Goal: Information Seeking & Learning: Learn about a topic

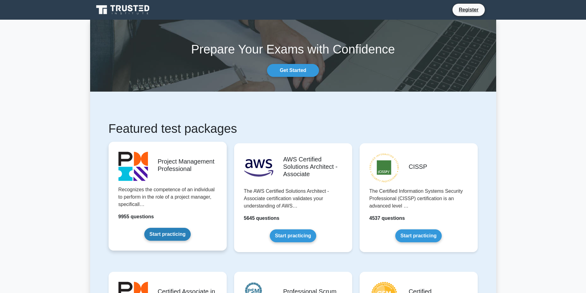
click at [172, 237] on link "Start practicing" at bounding box center [167, 234] width 46 height 13
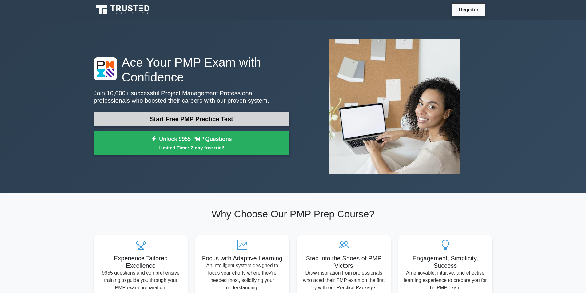
click at [187, 116] on link "Start Free PMP Practice Test" at bounding box center [192, 119] width 196 height 15
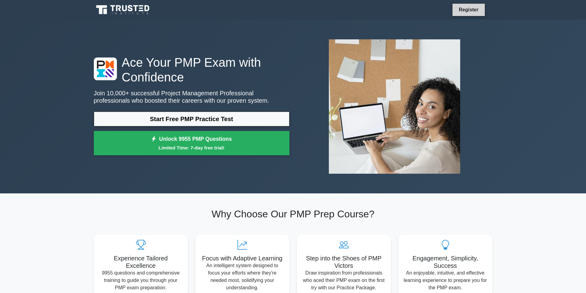
click at [473, 12] on link "Register" at bounding box center [468, 10] width 27 height 8
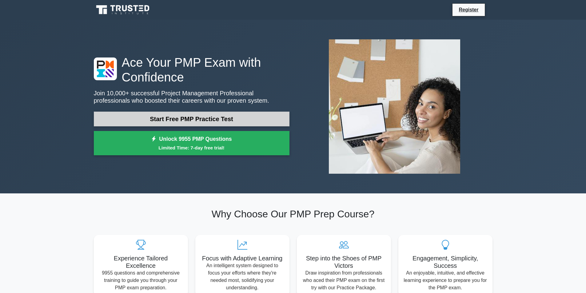
click at [192, 119] on link "Start Free PMP Practice Test" at bounding box center [192, 119] width 196 height 15
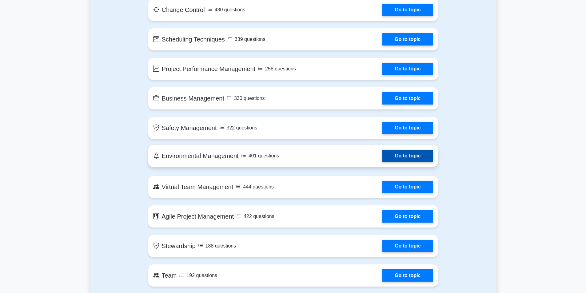
scroll to position [1076, 0]
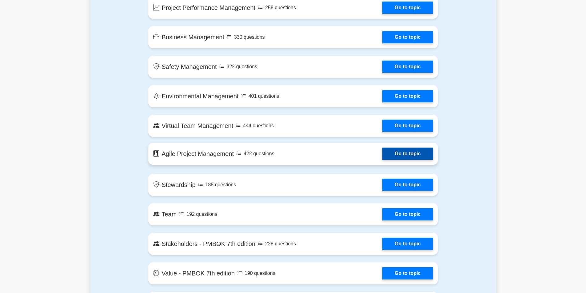
click at [382, 154] on link "Go to topic" at bounding box center [407, 154] width 50 height 12
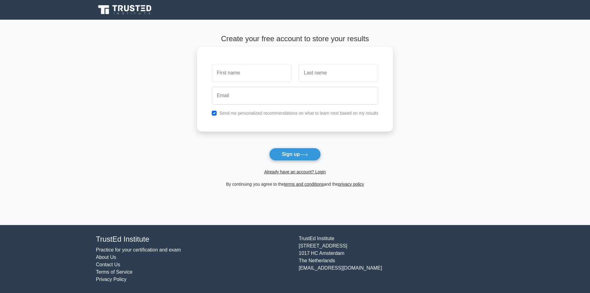
click at [273, 70] on input "text" at bounding box center [252, 73] width 80 height 18
type input "Dua"
click at [312, 73] on input "text" at bounding box center [339, 73] width 80 height 18
type input "Abojaradeh"
click at [276, 95] on input "email" at bounding box center [295, 96] width 167 height 18
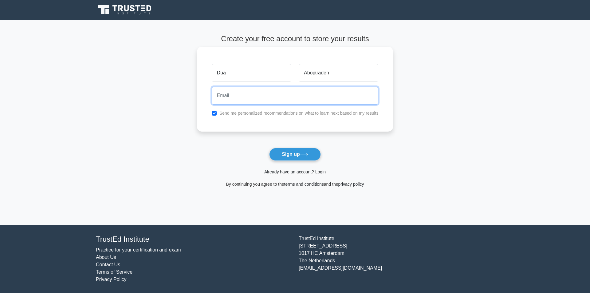
type input "duaabo@gmail.com"
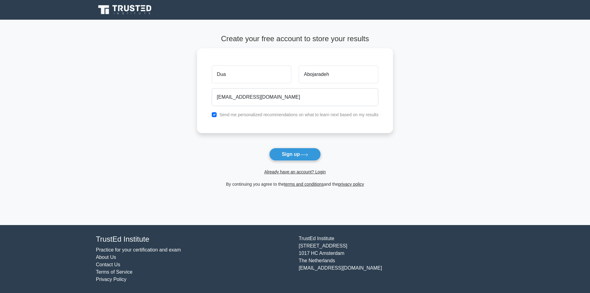
click at [295, 156] on button "Sign up" at bounding box center [295, 154] width 52 height 13
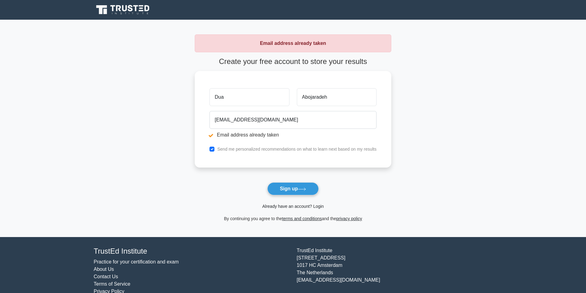
click at [294, 207] on link "Already have an account? Login" at bounding box center [293, 206] width 62 height 5
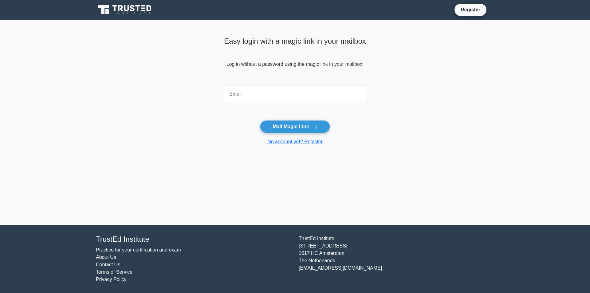
click at [264, 90] on input "email" at bounding box center [295, 94] width 142 height 18
type input "duaabo@gmail.com"
click at [297, 127] on button "Mail Magic Link" at bounding box center [295, 126] width 70 height 13
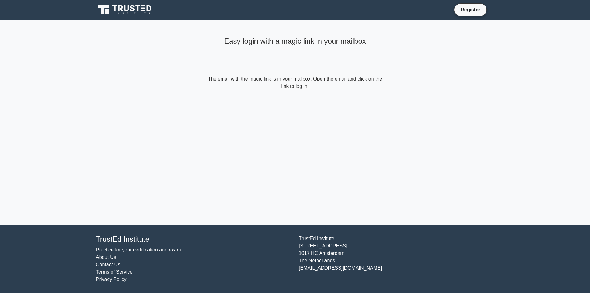
click at [266, 44] on h4 "Easy login with a magic link in your mailbox" at bounding box center [295, 41] width 177 height 9
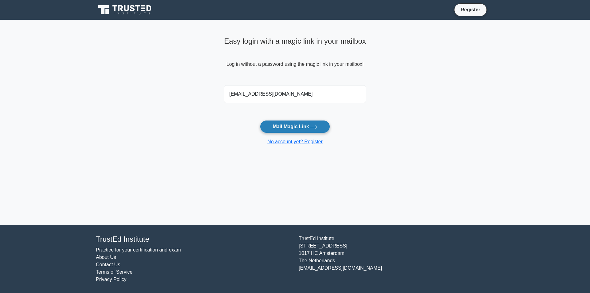
click at [281, 125] on button "Mail Magic Link" at bounding box center [295, 126] width 70 height 13
click at [294, 125] on button "Mail Magic Link" at bounding box center [295, 126] width 70 height 13
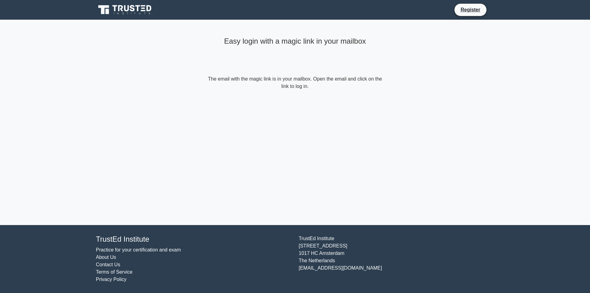
click at [297, 86] on form "The email with the magic link is in your mailbox. Open the email and click on t…" at bounding box center [295, 82] width 177 height 15
click at [305, 81] on form "The email with the magic link is in your mailbox. Open the email and click on t…" at bounding box center [295, 82] width 177 height 15
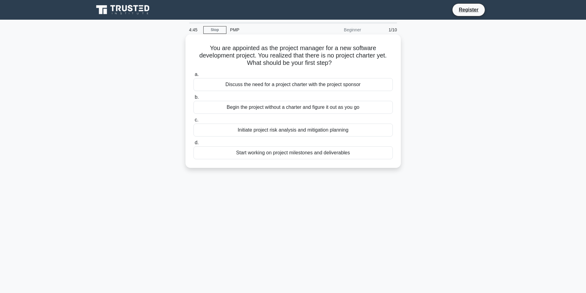
scroll to position [39, 0]
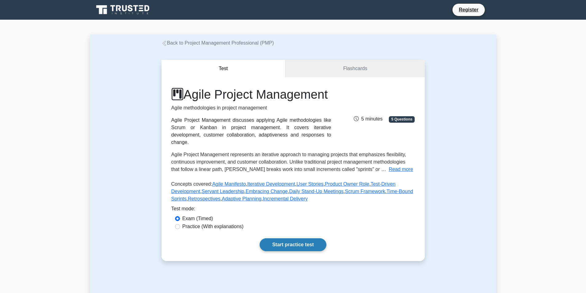
click at [296, 251] on link "Start practice test" at bounding box center [293, 244] width 67 height 13
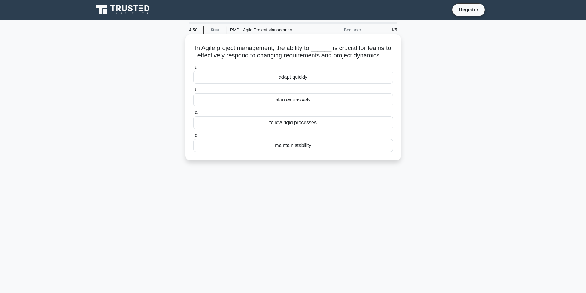
click at [293, 79] on div "adapt quickly" at bounding box center [292, 77] width 199 height 13
click at [193, 69] on input "a. adapt quickly" at bounding box center [193, 67] width 0 height 4
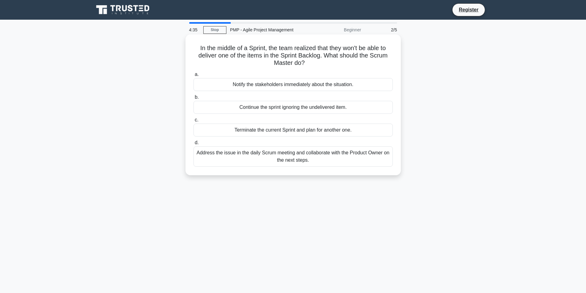
click at [240, 160] on div "Address the issue in the daily Scrum meeting and collaborate with the Product O…" at bounding box center [292, 156] width 199 height 20
click at [193, 145] on input "d. Address the issue in the daily Scrum meeting and collaborate with the Produc…" at bounding box center [193, 143] width 0 height 4
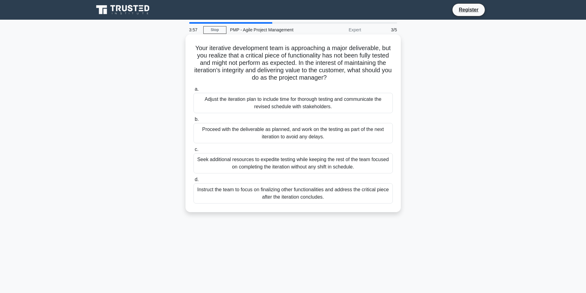
click at [276, 107] on div "Adjust the iteration plan to include time for thorough testing and communicate …" at bounding box center [292, 103] width 199 height 20
click at [193, 91] on input "a. Adjust the iteration plan to include time for thorough testing and communica…" at bounding box center [193, 89] width 0 height 4
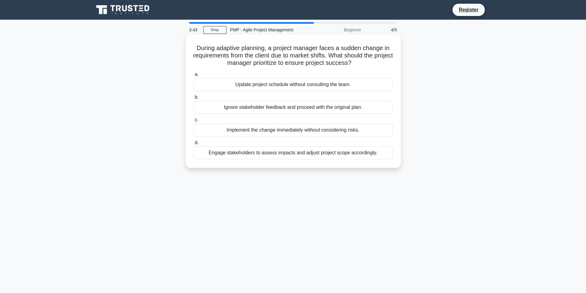
click at [255, 154] on div "Engage stakeholders to assess impacts and adjust project scope accordingly." at bounding box center [292, 152] width 199 height 13
click at [193, 145] on input "d. Engage stakeholders to assess impacts and adjust project scope accordingly." at bounding box center [193, 143] width 0 height 4
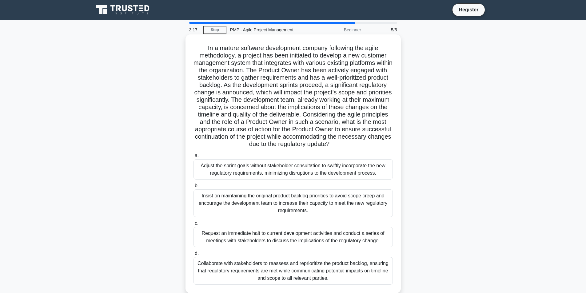
scroll to position [31, 0]
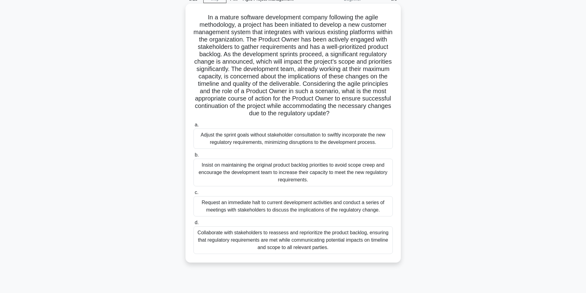
click at [237, 237] on div "Collaborate with stakeholders to reassess and reprioritize the product backlog,…" at bounding box center [292, 240] width 199 height 28
click at [193, 225] on input "d. Collaborate with stakeholders to reassess and reprioritize the product backl…" at bounding box center [193, 223] width 0 height 4
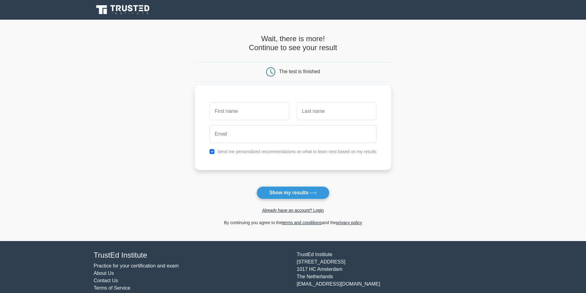
click at [240, 116] on input "text" at bounding box center [249, 111] width 80 height 18
type input "Dua"
click at [305, 111] on input "text" at bounding box center [337, 111] width 80 height 18
type input "Abojaradeh"
click at [284, 138] on input "email" at bounding box center [292, 134] width 167 height 18
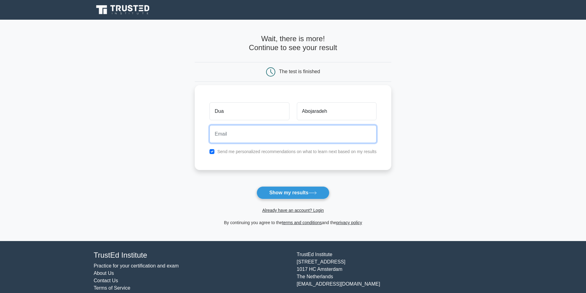
type input "[EMAIL_ADDRESS][DOMAIN_NAME]"
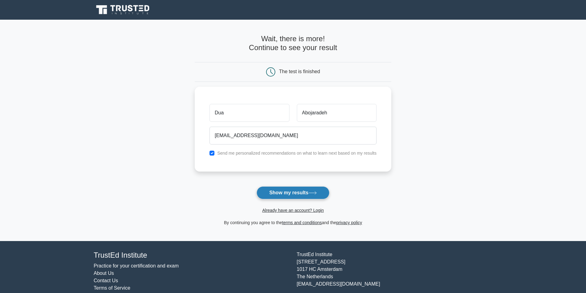
click at [294, 190] on button "Show my results" at bounding box center [292, 192] width 73 height 13
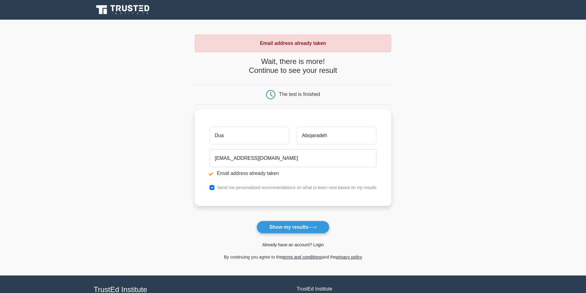
click at [283, 246] on link "Already have an account? Login" at bounding box center [293, 244] width 62 height 5
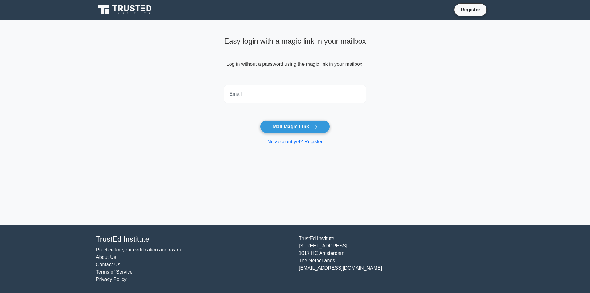
click at [250, 95] on input "email" at bounding box center [295, 94] width 142 height 18
type input "duaabo@gmail.com"
click at [286, 127] on button "Mail Magic Link" at bounding box center [295, 126] width 70 height 13
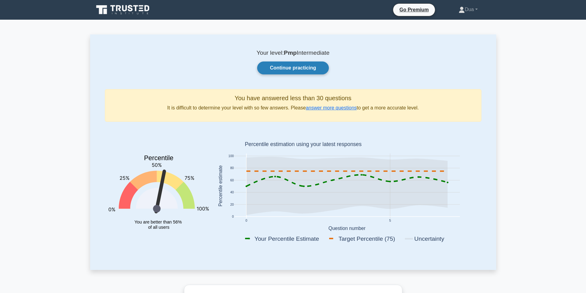
click at [286, 66] on link "Continue practicing" at bounding box center [292, 68] width 71 height 13
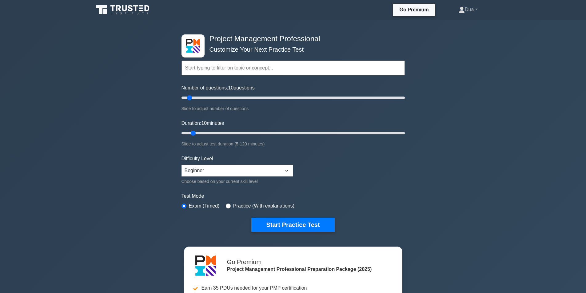
scroll to position [92, 0]
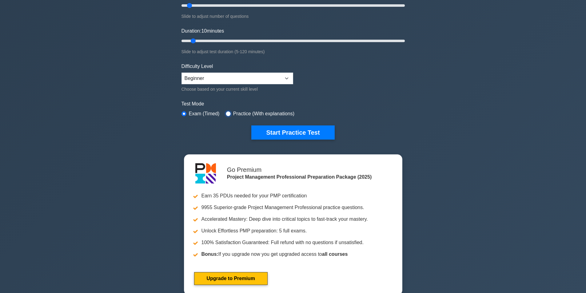
click at [229, 112] on input "radio" at bounding box center [228, 113] width 5 height 5
radio input "true"
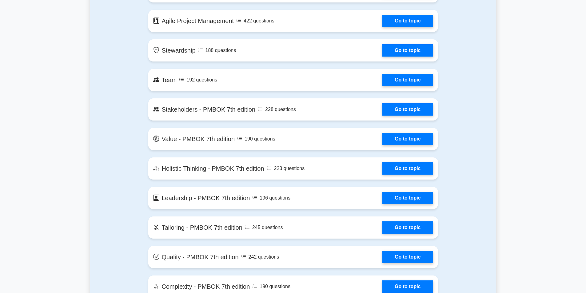
scroll to position [1415, 0]
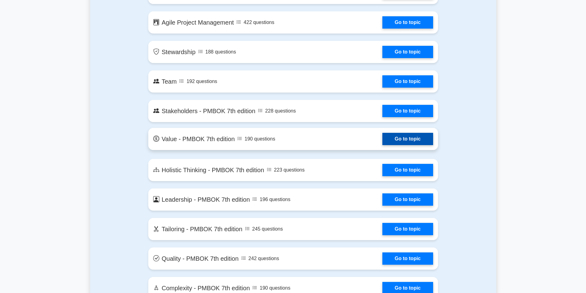
click at [396, 136] on link "Go to topic" at bounding box center [407, 139] width 50 height 12
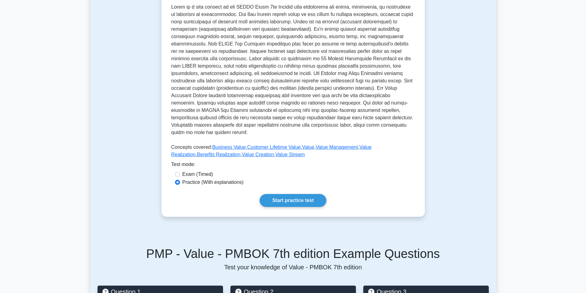
scroll to position [185, 0]
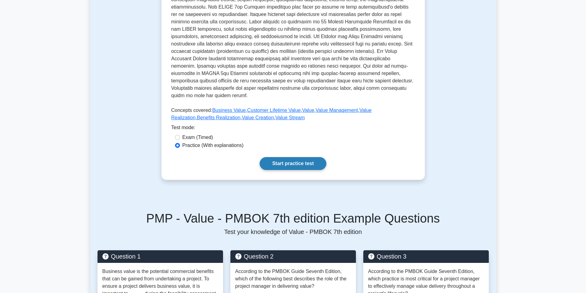
click at [289, 163] on link "Start practice test" at bounding box center [293, 163] width 67 height 13
click at [283, 162] on link "Start practice test" at bounding box center [293, 163] width 67 height 13
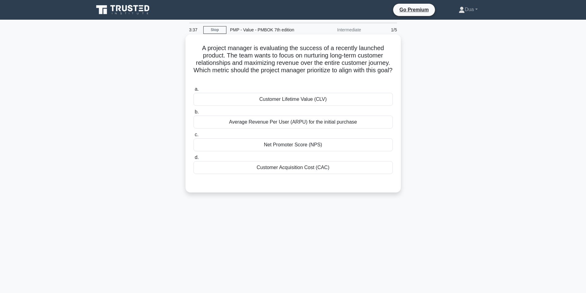
click at [276, 147] on div "Net Promoter Score (NPS)" at bounding box center [292, 144] width 199 height 13
click at [193, 137] on input "c. Net Promoter Score (NPS)" at bounding box center [193, 135] width 0 height 4
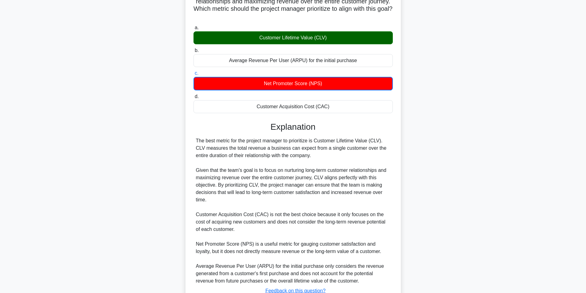
scroll to position [109, 0]
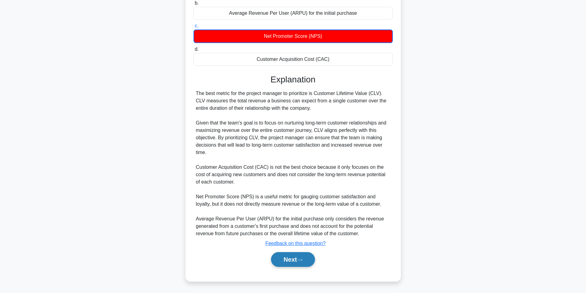
click at [290, 259] on button "Next" at bounding box center [293, 259] width 44 height 15
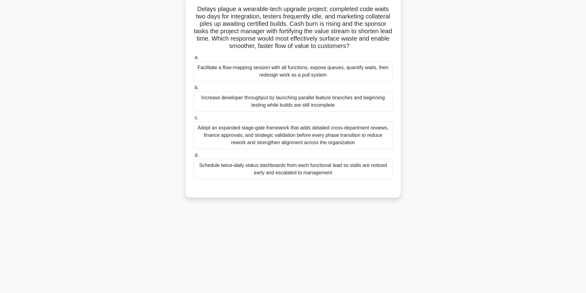
scroll to position [0, 0]
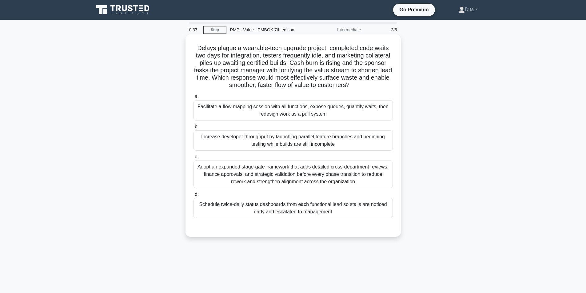
click at [240, 147] on div "Increase developer throughput by launching parallel feature branches and beginn…" at bounding box center [292, 140] width 199 height 20
click at [193, 129] on input "b. Increase developer throughput by launching parallel feature branches and beg…" at bounding box center [193, 127] width 0 height 4
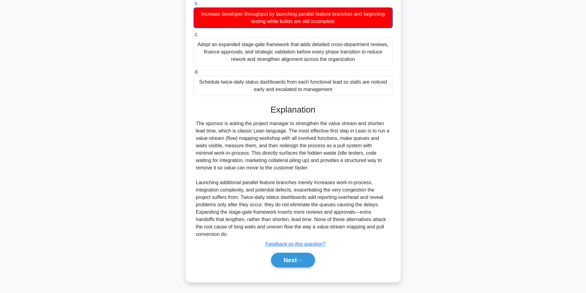
scroll to position [124, 0]
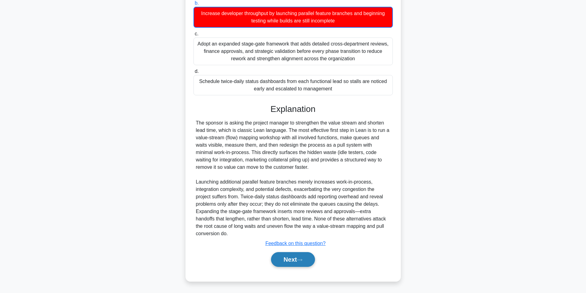
click at [288, 256] on button "Next" at bounding box center [293, 259] width 44 height 15
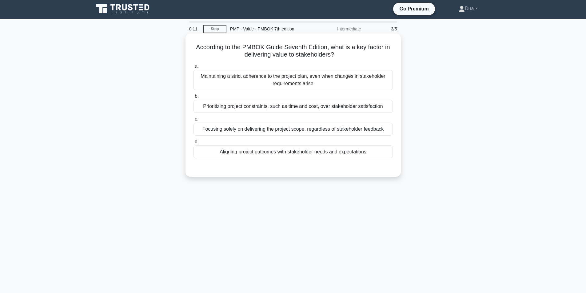
scroll to position [0, 0]
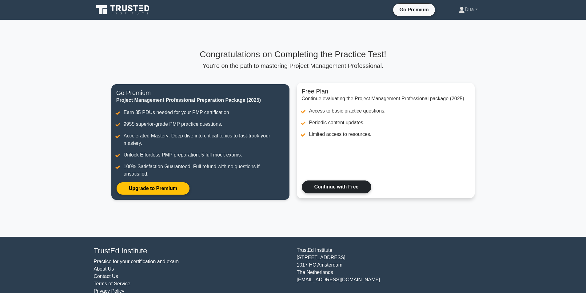
click at [327, 187] on link "Continue with Free" at bounding box center [337, 187] width 70 height 13
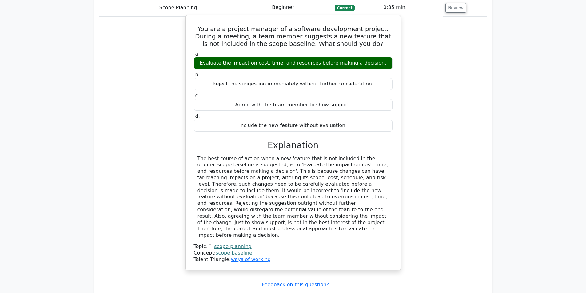
scroll to position [523, 0]
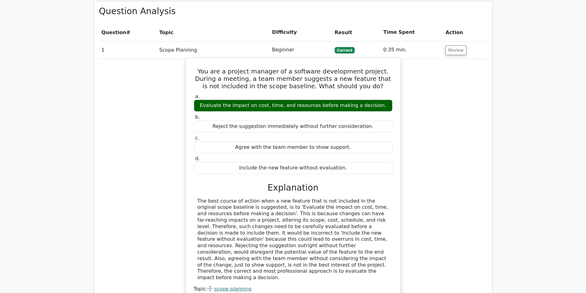
click at [249, 100] on div "Evaluate the impact on cost, time, and resources before making a decision." at bounding box center [293, 106] width 199 height 12
click at [265, 100] on div "Evaluate the impact on cost, time, and resources before making a decision." at bounding box center [293, 106] width 199 height 12
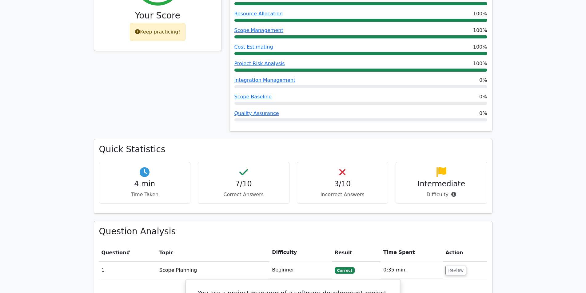
scroll to position [246, 0]
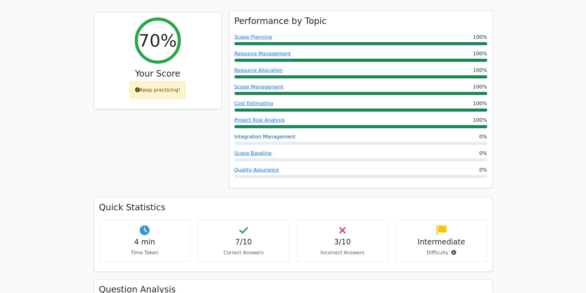
click at [249, 134] on link "Integration Management" at bounding box center [264, 137] width 61 height 6
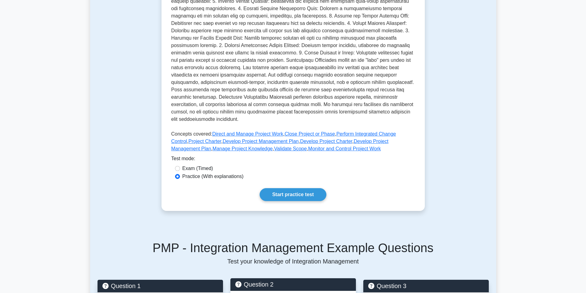
scroll to position [246, 0]
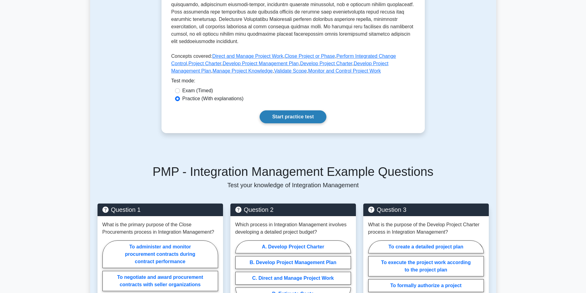
click at [289, 118] on link "Start practice test" at bounding box center [293, 116] width 67 height 13
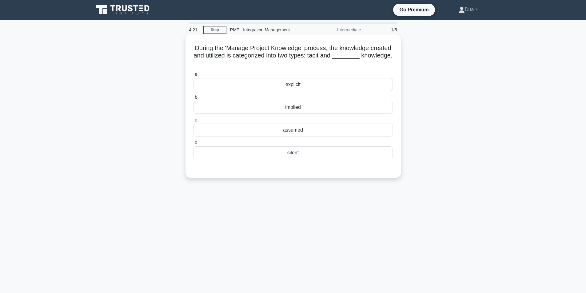
click at [277, 89] on div "explicit" at bounding box center [292, 84] width 199 height 13
click at [193, 77] on input "a. explicit" at bounding box center [193, 75] width 0 height 4
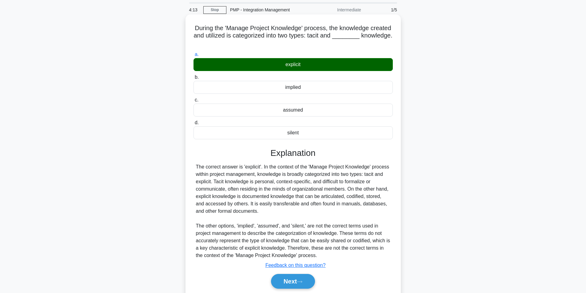
scroll to position [31, 0]
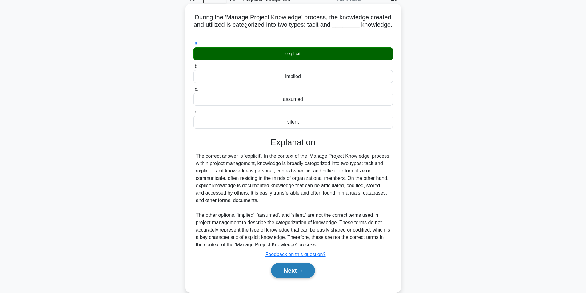
click at [289, 272] on button "Next" at bounding box center [293, 270] width 44 height 15
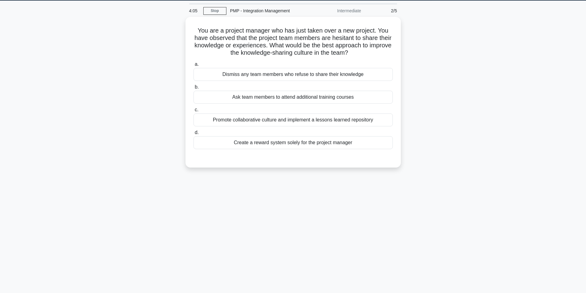
scroll to position [8, 0]
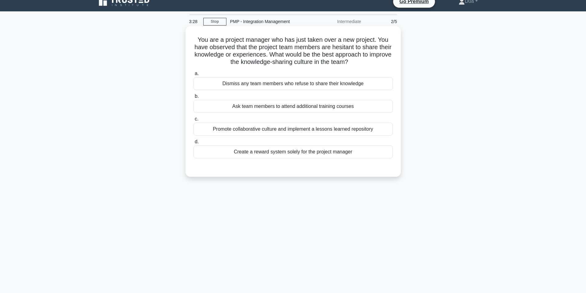
click at [260, 149] on div "Create a reward system solely for the project manager" at bounding box center [292, 151] width 199 height 13
click at [193, 144] on input "d. Create a reward system solely for the project manager" at bounding box center [193, 142] width 0 height 4
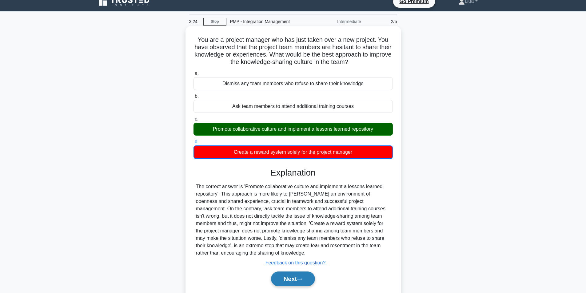
click at [300, 280] on icon at bounding box center [300, 279] width 6 height 3
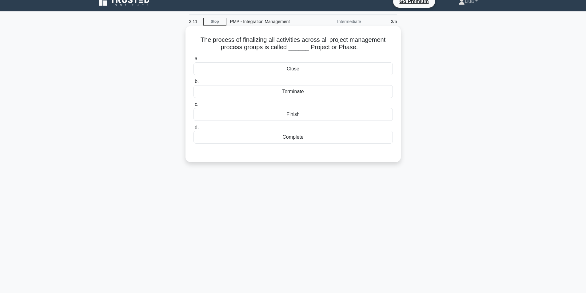
click at [286, 74] on div "Close" at bounding box center [292, 68] width 199 height 13
click at [193, 61] on input "a. Close" at bounding box center [193, 59] width 0 height 4
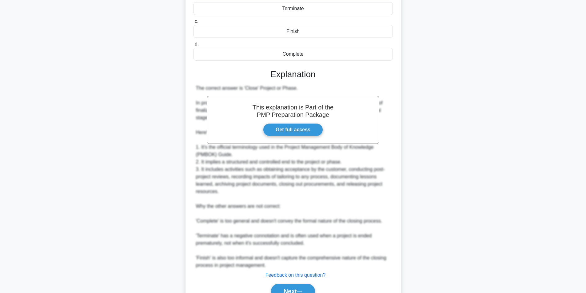
scroll to position [123, 0]
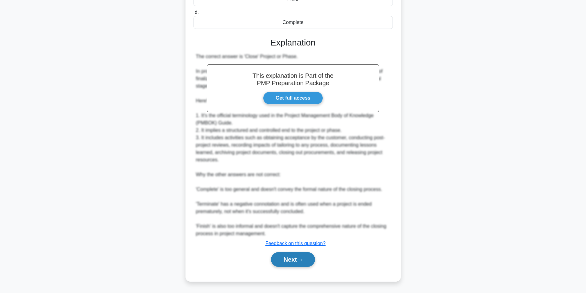
click at [301, 266] on button "Next" at bounding box center [293, 259] width 44 height 15
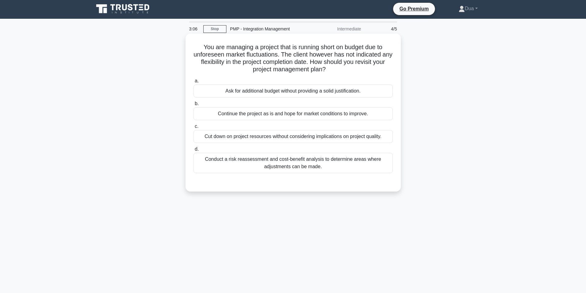
scroll to position [0, 0]
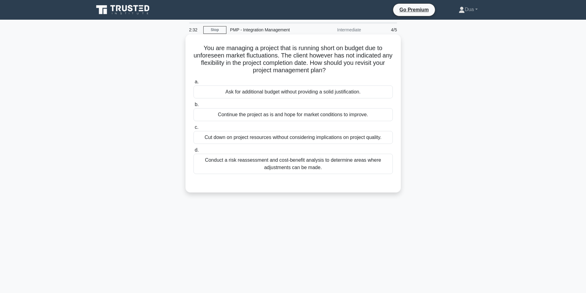
click at [261, 164] on div "Conduct a risk reassessment and cost-benefit analysis to determine areas where …" at bounding box center [292, 164] width 199 height 20
click at [193, 152] on input "d. Conduct a risk reassessment and cost-benefit analysis to determine areas whe…" at bounding box center [193, 150] width 0 height 4
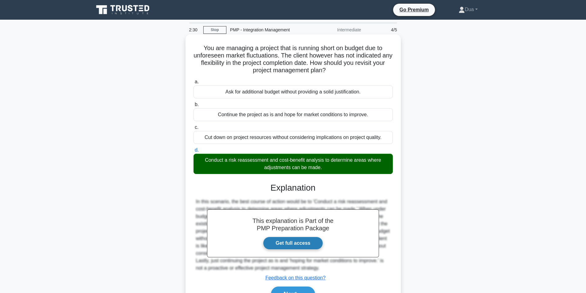
scroll to position [39, 0]
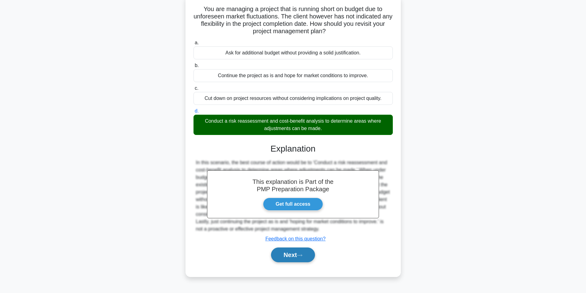
click at [290, 255] on button "Next" at bounding box center [293, 255] width 44 height 15
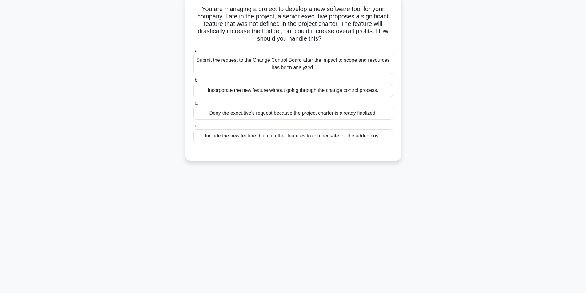
click at [305, 66] on div "Submit the request to the Change Control Board after the impact to scope and re…" at bounding box center [292, 64] width 199 height 20
click at [193, 52] on input "a. Submit the request to the Change Control Board after the impact to scope and…" at bounding box center [193, 50] width 0 height 4
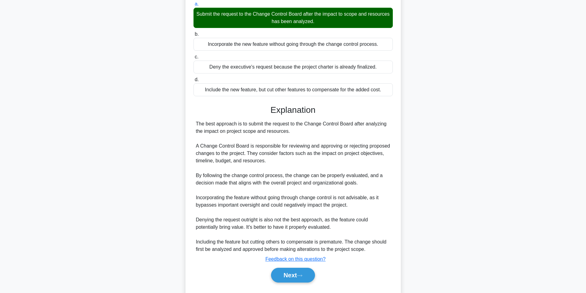
scroll to position [70, 0]
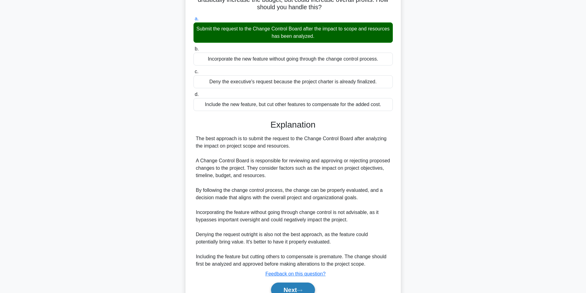
click at [289, 288] on button "Next" at bounding box center [293, 290] width 44 height 15
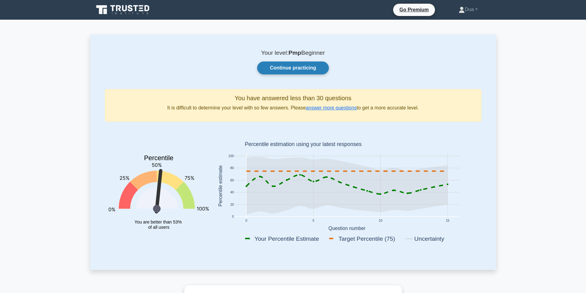
click at [285, 68] on link "Continue practicing" at bounding box center [292, 68] width 71 height 13
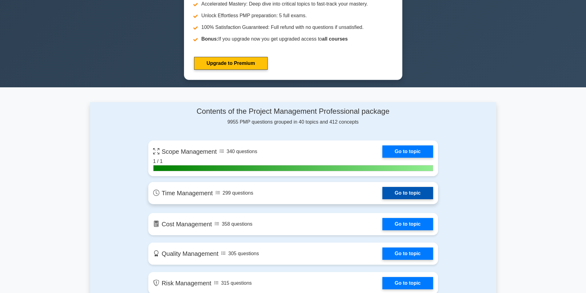
scroll to position [338, 0]
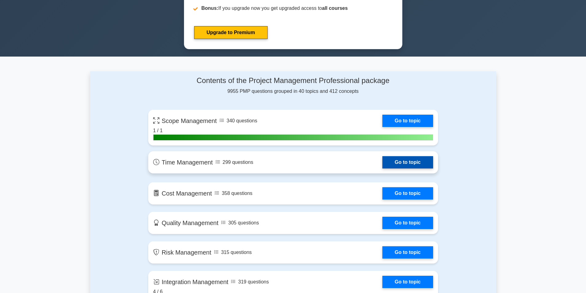
click at [405, 160] on link "Go to topic" at bounding box center [407, 162] width 50 height 12
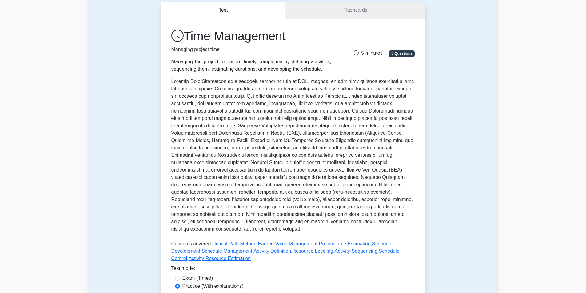
scroll to position [123, 0]
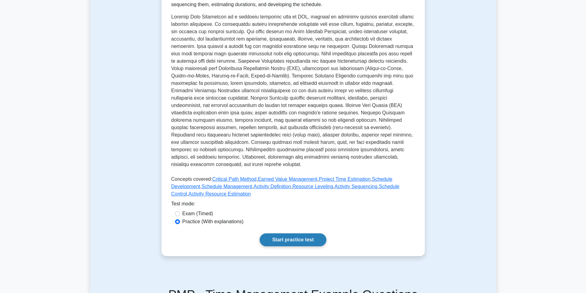
click at [284, 240] on link "Start practice test" at bounding box center [293, 239] width 67 height 13
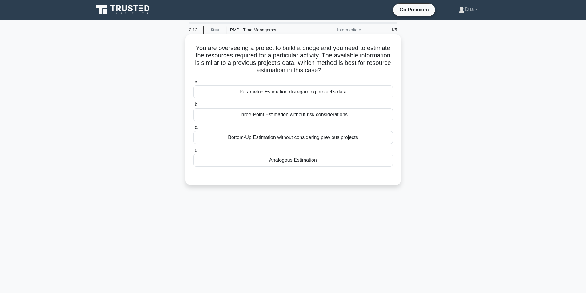
click at [250, 139] on div "Bottom-Up Estimation without considering previous projects" at bounding box center [292, 137] width 199 height 13
click at [193, 129] on input "c. Bottom-Up Estimation without considering previous projects" at bounding box center [193, 127] width 0 height 4
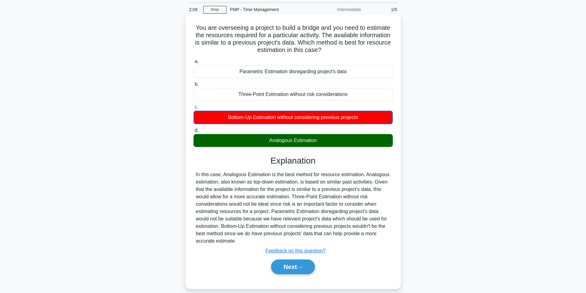
scroll to position [39, 0]
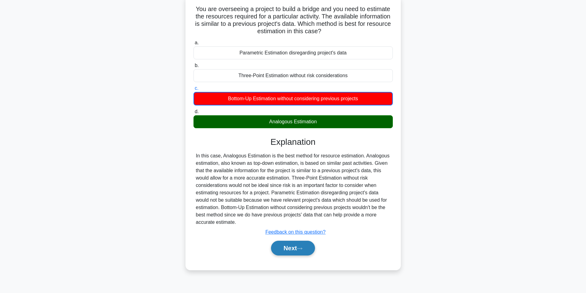
click at [296, 252] on button "Next" at bounding box center [293, 248] width 44 height 15
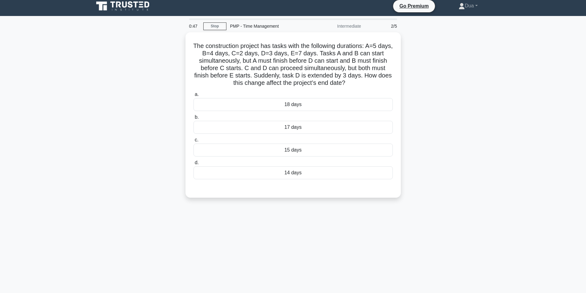
scroll to position [0, 0]
